Goal: Information Seeking & Learning: Learn about a topic

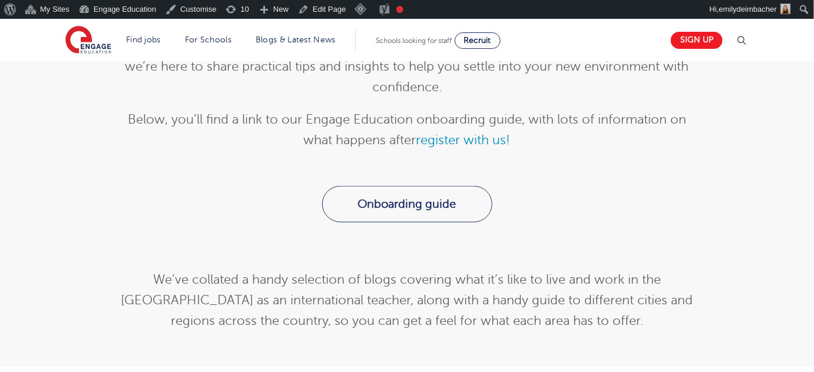
scroll to position [362, 0]
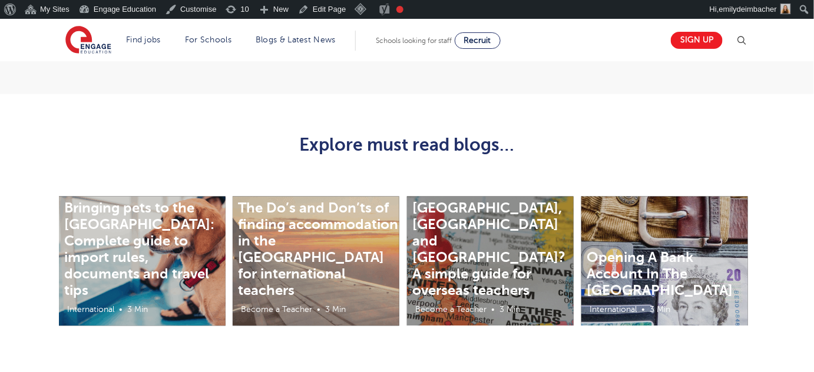
scroll to position [634, 0]
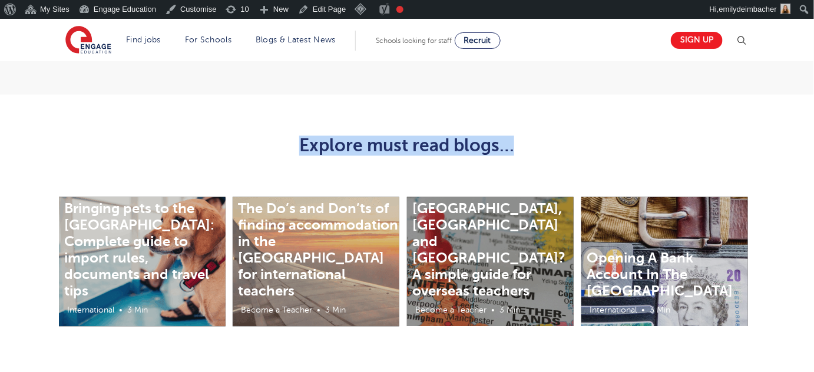
drag, startPoint x: 301, startPoint y: 124, endPoint x: 516, endPoint y: 122, distance: 215.5
click at [516, 136] on h2 "Explore must read blogs…" at bounding box center [407, 146] width 578 height 20
click at [429, 136] on h2 "Explore must read blogs…" at bounding box center [407, 146] width 578 height 20
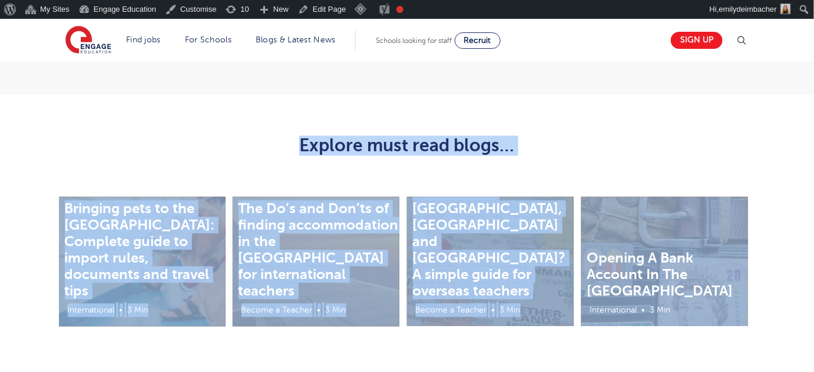
drag, startPoint x: 297, startPoint y: 121, endPoint x: 758, endPoint y: 281, distance: 488.3
click at [758, 281] on main "Life in the [GEOGRAPHIC_DATA] Home > Life in the [GEOGRAPHIC_DATA] Life in the …" at bounding box center [407, 97] width 814 height 1424
click at [767, 287] on div "Bringing pets to the [GEOGRAPHIC_DATA]: Complete guide to import rules, documen…" at bounding box center [407, 268] width 814 height 188
drag, startPoint x: 771, startPoint y: 293, endPoint x: 101, endPoint y: 87, distance: 701.1
click at [101, 87] on main "Life in the [GEOGRAPHIC_DATA] Home > Life in the [GEOGRAPHIC_DATA] Life in the …" at bounding box center [407, 97] width 814 height 1424
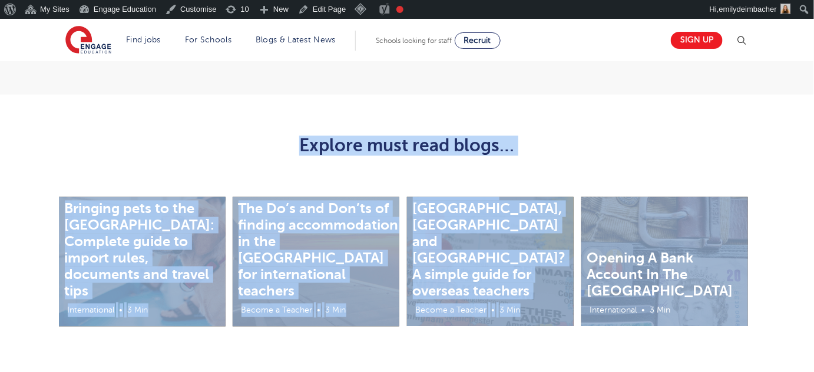
click at [218, 136] on h2 "Explore must read blogs…" at bounding box center [407, 146] width 578 height 20
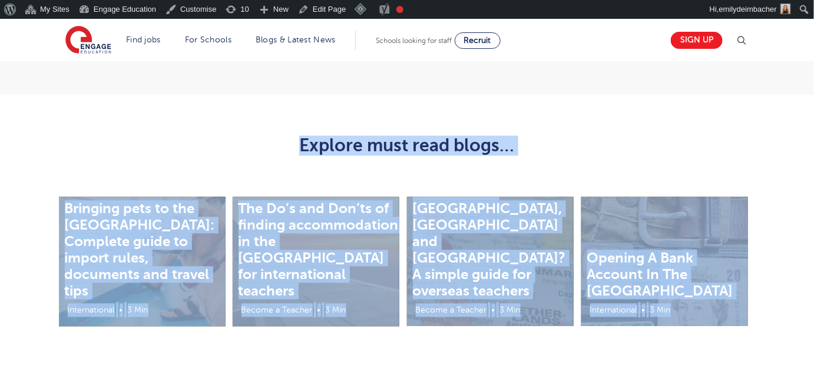
drag, startPoint x: 296, startPoint y: 112, endPoint x: 743, endPoint y: 281, distance: 477.8
click at [743, 281] on main "Life in the [GEOGRAPHIC_DATA] Home > Life in the [GEOGRAPHIC_DATA] Life in the …" at bounding box center [407, 97] width 814 height 1424
click at [772, 285] on div "Bringing pets to the [GEOGRAPHIC_DATA]: Complete guide to import rules, documen…" at bounding box center [407, 268] width 814 height 188
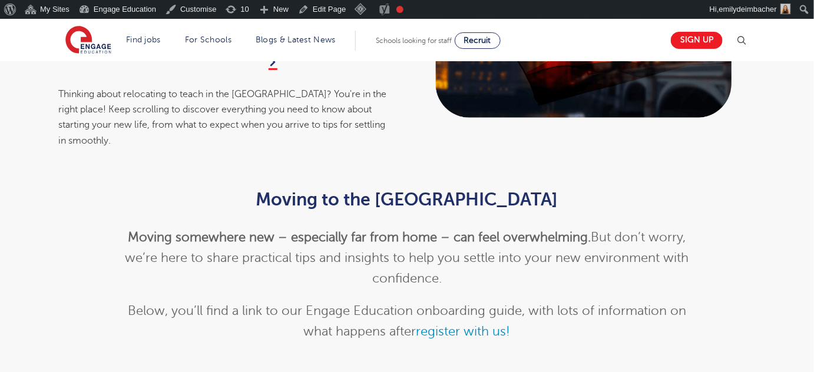
scroll to position [170, 0]
